Goal: Transaction & Acquisition: Purchase product/service

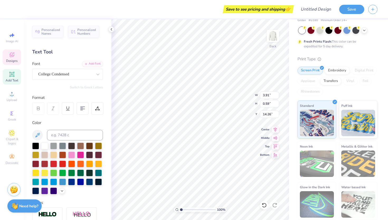
scroll to position [0, 1]
click at [342, 49] on div "Gildan Adult Heavy Blend Adult 8 Oz. 50/50 Fleece Crew Gildan # G180 Minimum Or…" at bounding box center [337, 111] width 80 height 217
click at [112, 29] on icon at bounding box center [111, 29] width 4 height 4
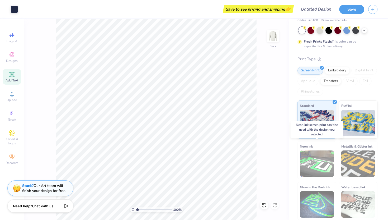
scroll to position [0, 0]
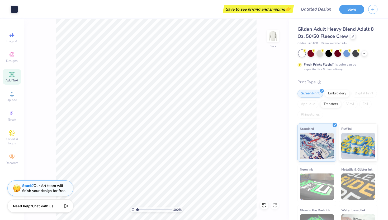
click at [356, 74] on div "Gildan Adult Heavy Blend Adult 8 Oz. 50/50 Fleece Crew Gildan # G180 Minimum Or…" at bounding box center [337, 134] width 80 height 217
click at [374, 10] on icon "button" at bounding box center [373, 8] width 4 height 4
click at [14, 110] on div "Greek" at bounding box center [12, 116] width 18 height 16
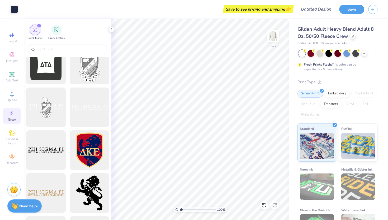
scroll to position [264, 0]
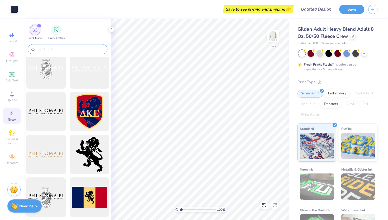
click at [63, 51] on input "text" at bounding box center [70, 48] width 68 height 5
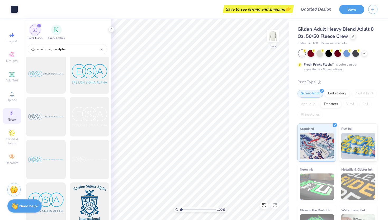
scroll to position [0, 0]
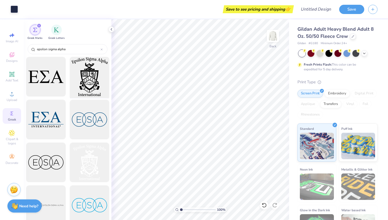
type input "epsilon sigma alpha"
click at [89, 86] on div at bounding box center [90, 77] width 44 height 44
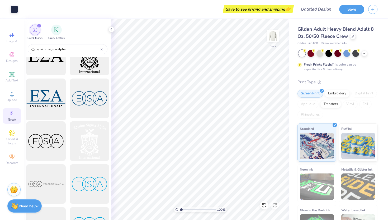
scroll to position [22, 0]
click at [12, 59] on span "Designs" at bounding box center [12, 61] width 12 height 4
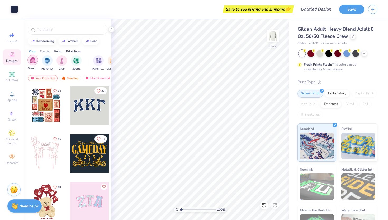
click at [31, 60] on img "filter for Sorority" at bounding box center [33, 60] width 6 height 6
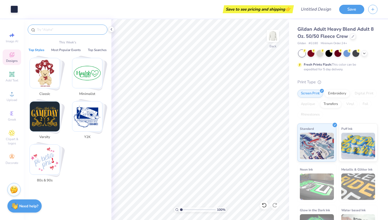
click at [65, 32] on input "text" at bounding box center [70, 29] width 68 height 5
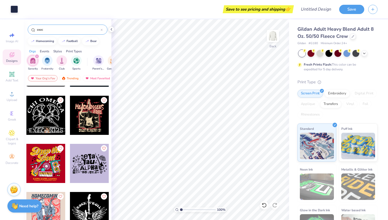
scroll to position [0, 0]
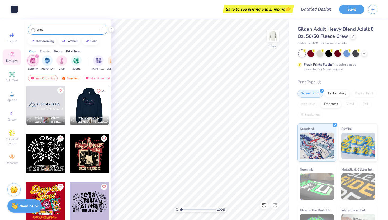
type input "exec"
click at [91, 101] on div at bounding box center [89, 105] width 39 height 39
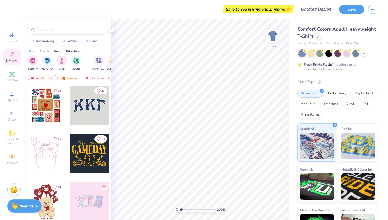
click at [340, 79] on div "Print Type" at bounding box center [337, 82] width 80 height 6
click at [339, 93] on div "Embroidery" at bounding box center [337, 93] width 25 height 8
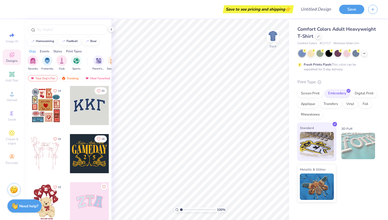
click at [325, 143] on img at bounding box center [317, 145] width 34 height 26
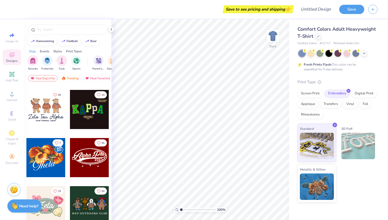
scroll to position [189, 0]
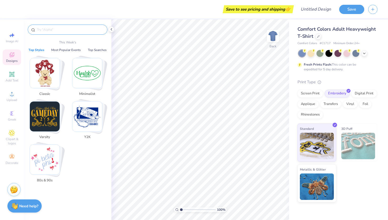
click at [49, 29] on input "text" at bounding box center [70, 29] width 68 height 5
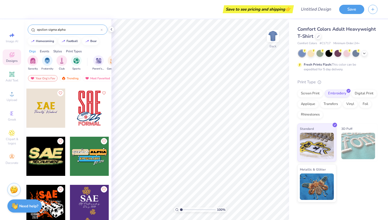
scroll to position [1287, 0]
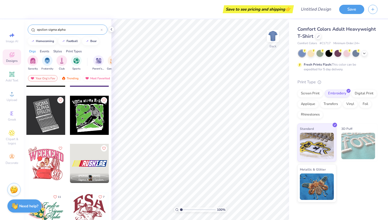
type input "epsilon sigma alpha"
click at [50, 209] on div at bounding box center [45, 211] width 39 height 39
click at [84, 207] on div at bounding box center [89, 211] width 39 height 39
click at [86, 214] on div at bounding box center [89, 211] width 39 height 39
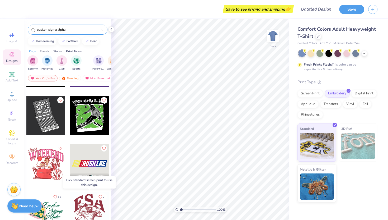
click at [86, 214] on div at bounding box center [89, 211] width 39 height 39
click at [91, 208] on div at bounding box center [89, 211] width 39 height 39
click at [92, 204] on div at bounding box center [89, 211] width 39 height 39
click at [70, 204] on div at bounding box center [50, 211] width 39 height 39
click at [59, 213] on div at bounding box center [45, 211] width 39 height 39
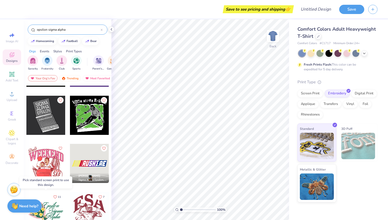
click at [59, 213] on div at bounding box center [45, 211] width 39 height 39
click at [353, 115] on div "Screen Print Embroidery Digital Print Applique Transfers Vinyl Foil Rhinestones" at bounding box center [337, 103] width 80 height 29
click at [89, 149] on div at bounding box center [89, 163] width 39 height 39
